Goal: Information Seeking & Learning: Learn about a topic

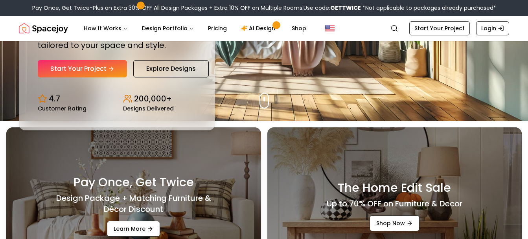
scroll to position [275, 0]
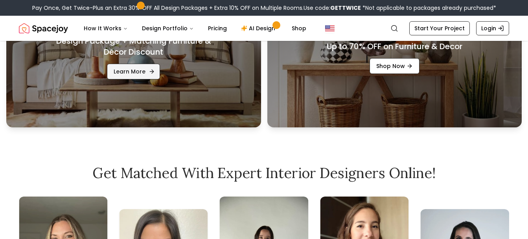
click at [136, 66] on link "Learn More" at bounding box center [133, 72] width 53 height 16
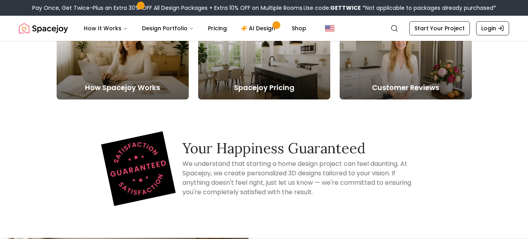
scroll to position [1667, 0]
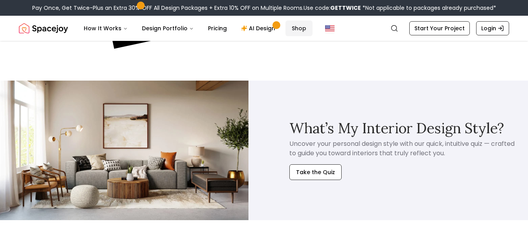
click at [295, 30] on link "Shop" at bounding box center [298, 28] width 27 height 16
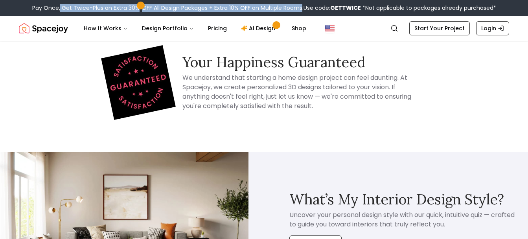
drag, startPoint x: 60, startPoint y: 6, endPoint x: 300, endPoint y: 6, distance: 240.2
click at [300, 6] on div "Pay Once, Get Twice-Plus an Extra 30% OFF All Design Packages + Extra 10% OFF o…" at bounding box center [264, 8] width 464 height 8
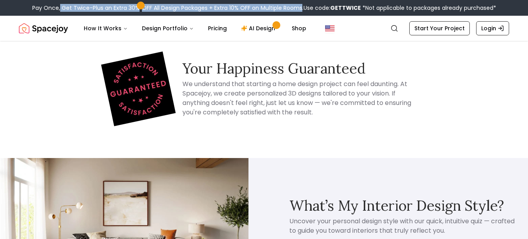
copy div "Get Twice-Plus an Extra 30% OFF All Design Packages + Extra 10% OFF on Multiple…"
